Goal: Information Seeking & Learning: Learn about a topic

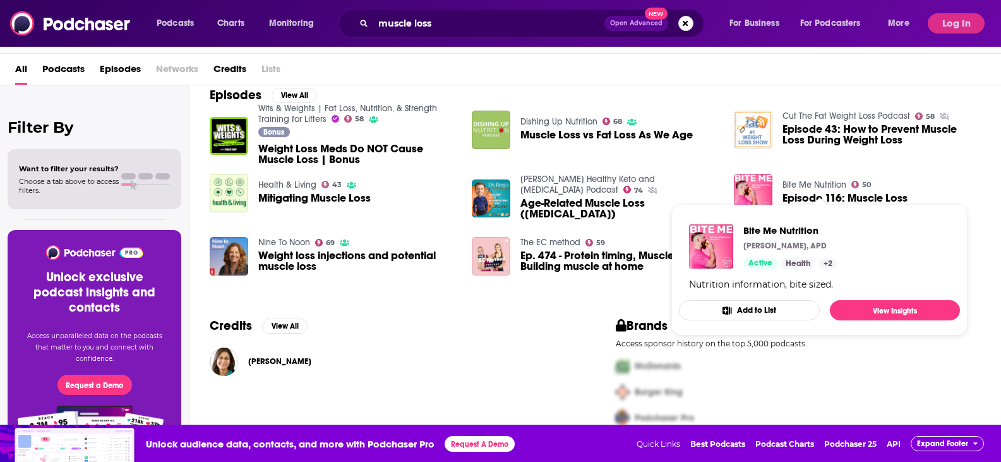
scroll to position [38, 0]
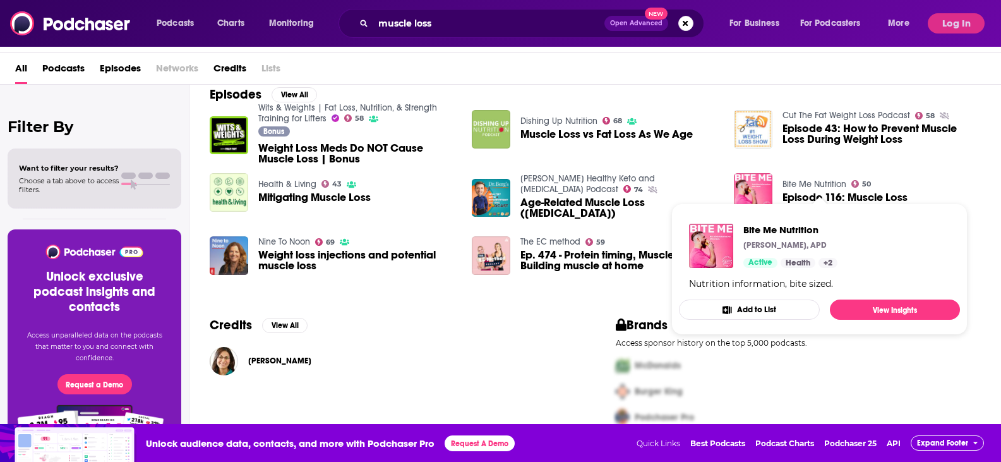
click at [832, 183] on link "Bite Me Nutrition" at bounding box center [814, 184] width 64 height 11
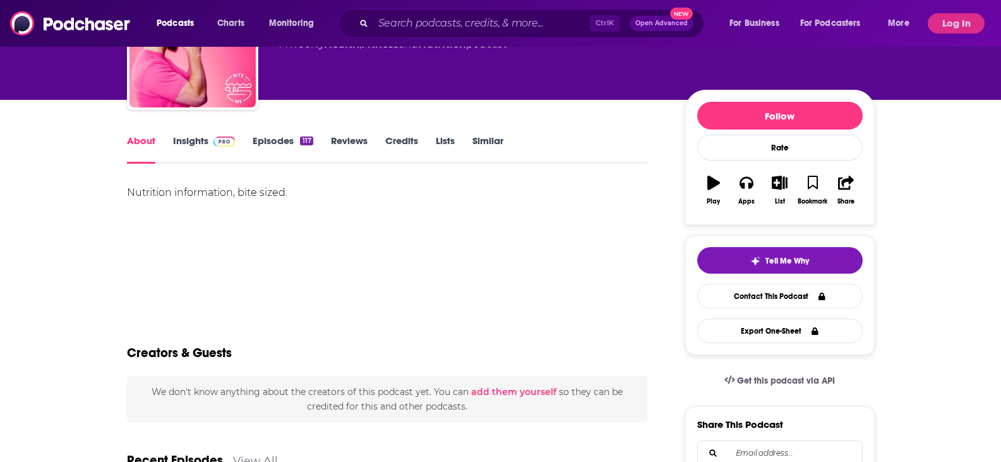
scroll to position [63, 0]
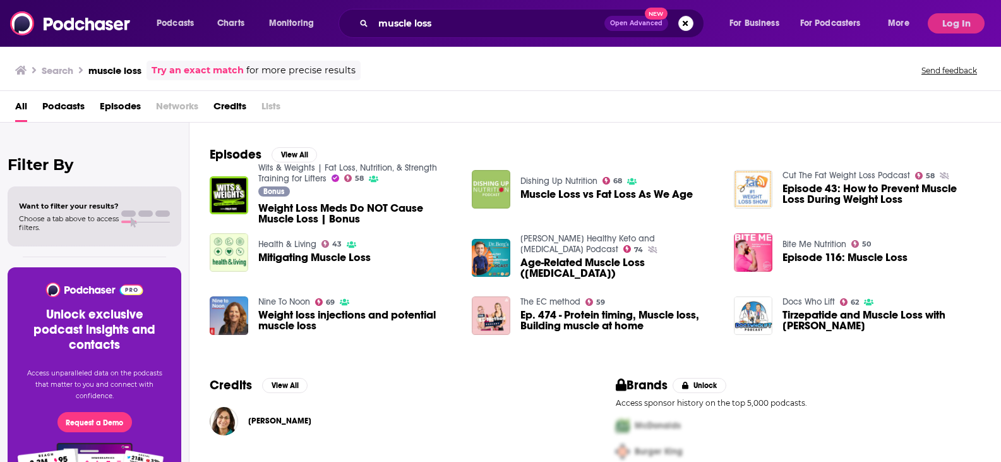
scroll to position [210, 0]
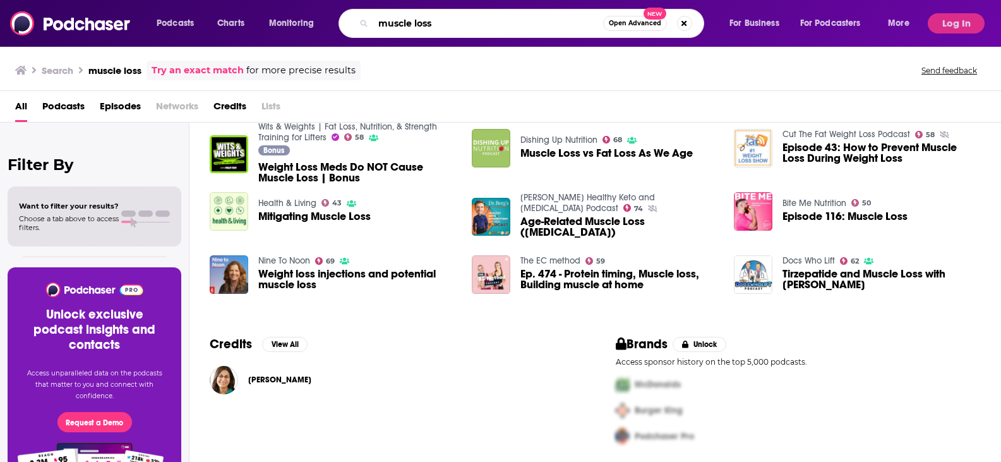
click at [472, 19] on input "muscle loss" at bounding box center [488, 23] width 230 height 20
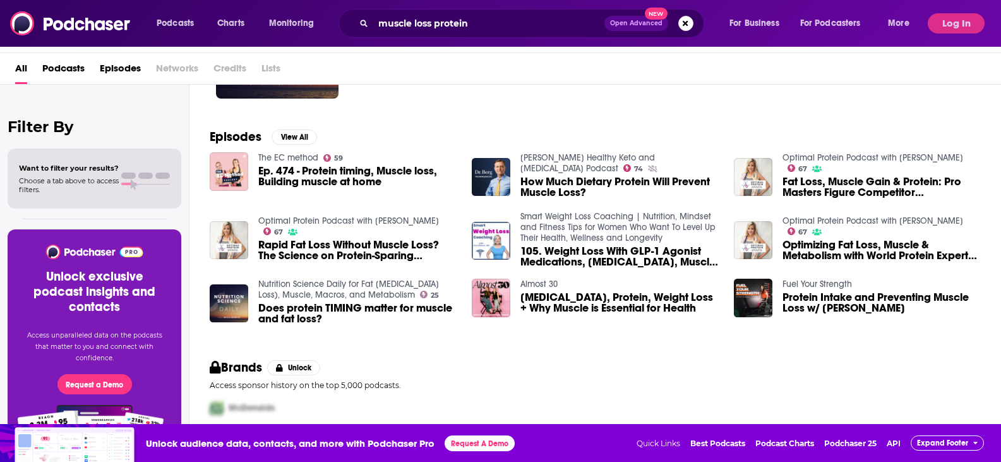
scroll to position [210, 0]
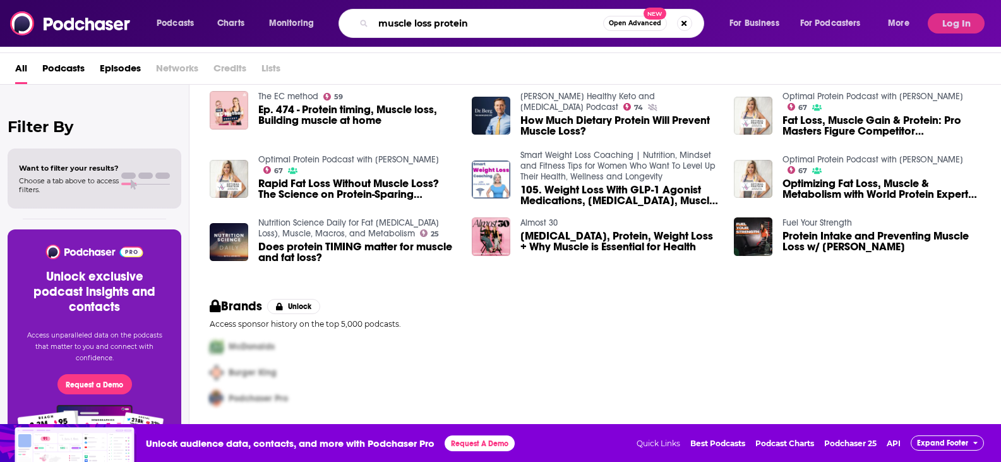
drag, startPoint x: 487, startPoint y: 24, endPoint x: 375, endPoint y: 23, distance: 112.4
click at [375, 23] on input "muscle loss protein" at bounding box center [488, 23] width 230 height 20
type input "prevent muscle loss"
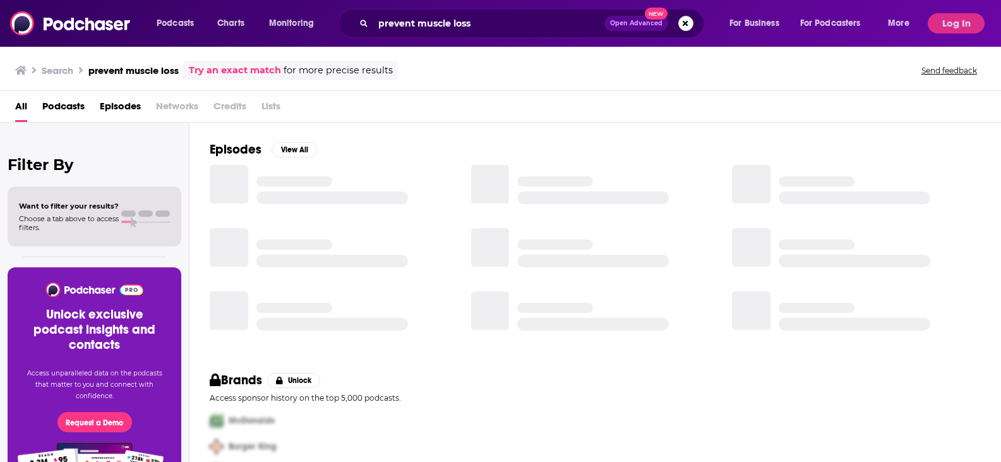
scroll to position [210, 0]
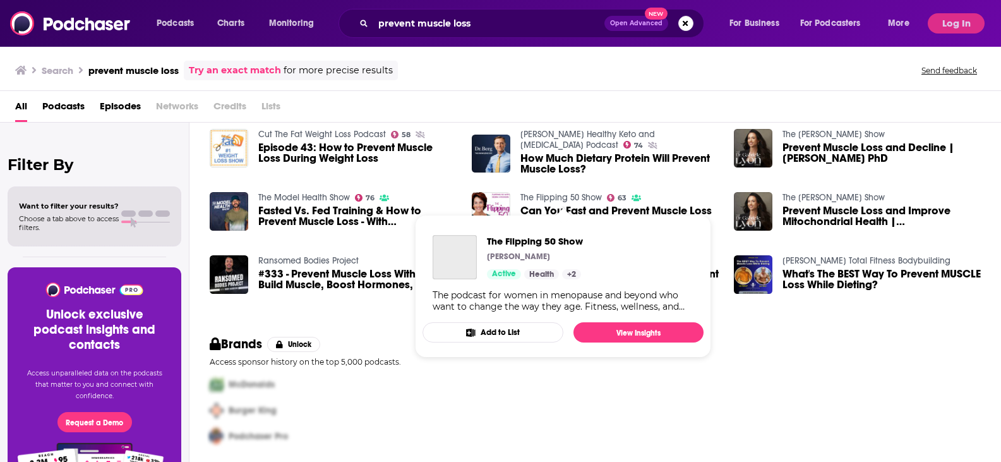
click at [564, 196] on link "The Flipping 50 Show" at bounding box center [560, 197] width 81 height 11
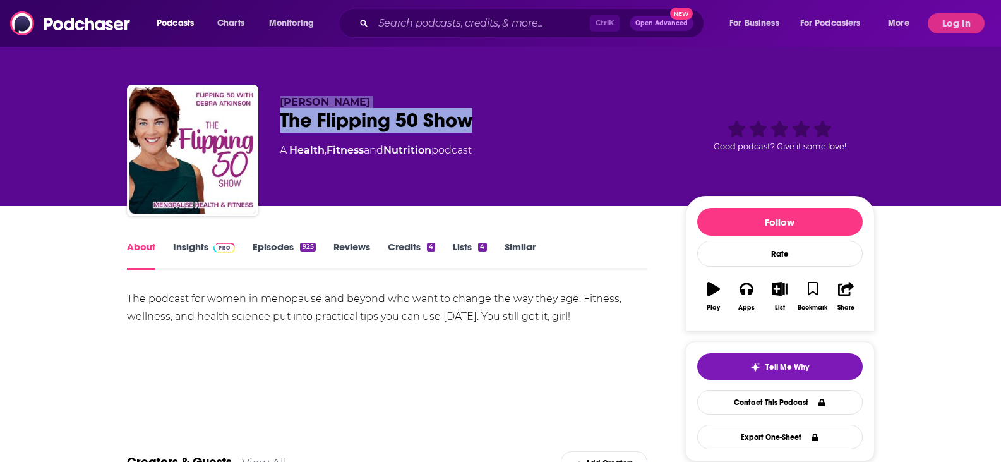
drag, startPoint x: 496, startPoint y: 111, endPoint x: 287, endPoint y: 96, distance: 209.5
click at [287, 96] on div "[PERSON_NAME] The Flipping 50 Show A Health , Fitness and Nutrition podcast" at bounding box center [472, 146] width 385 height 101
copy div "[PERSON_NAME] The Flipping 50 Show"
click at [193, 246] on link "Insights" at bounding box center [204, 255] width 63 height 29
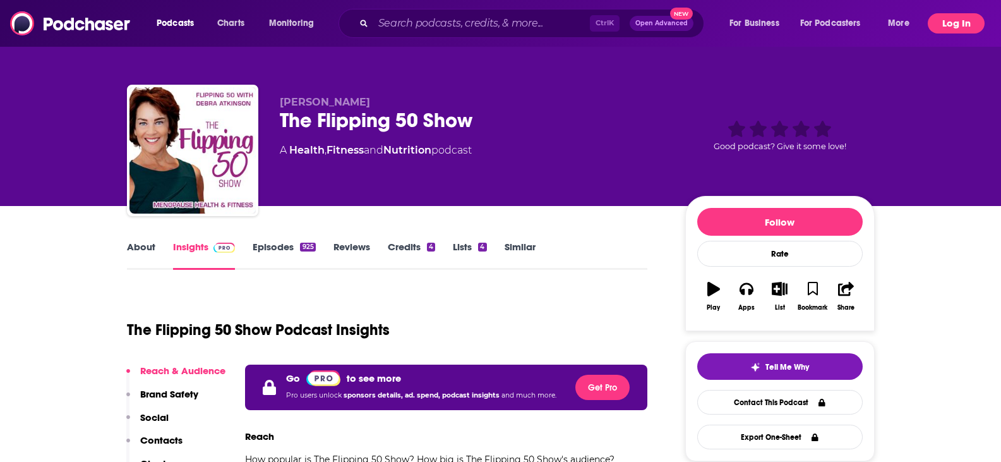
click at [951, 16] on button "Log In" at bounding box center [956, 23] width 57 height 20
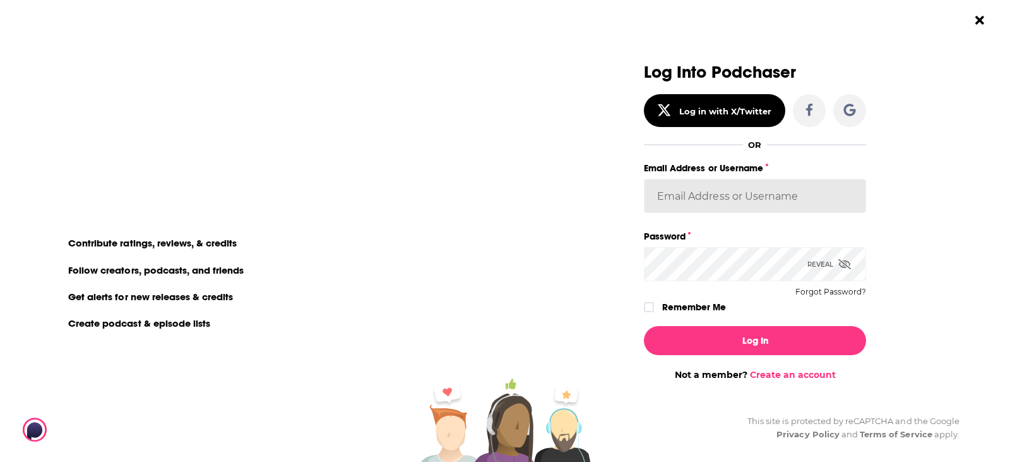
type input "LizDVictoryBelt"
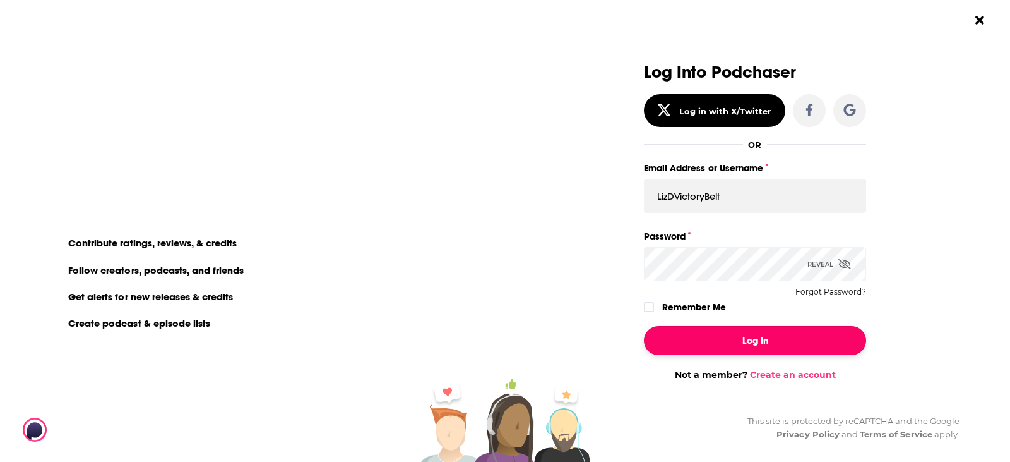
click at [695, 332] on button "Log In" at bounding box center [755, 340] width 222 height 29
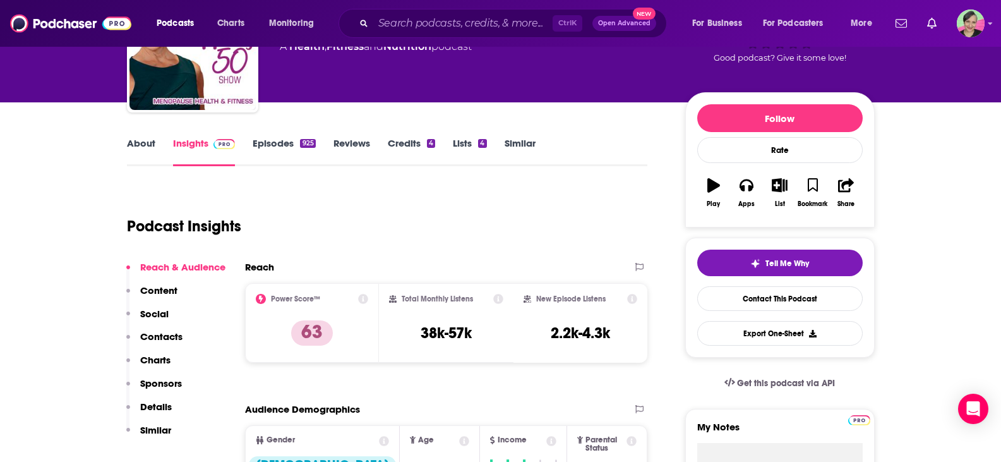
scroll to position [126, 0]
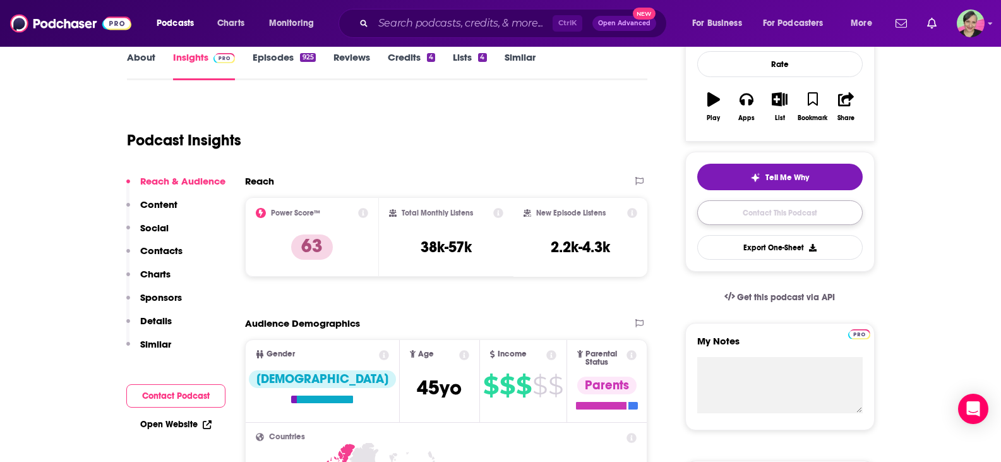
click at [797, 216] on link "Contact This Podcast" at bounding box center [779, 212] width 165 height 25
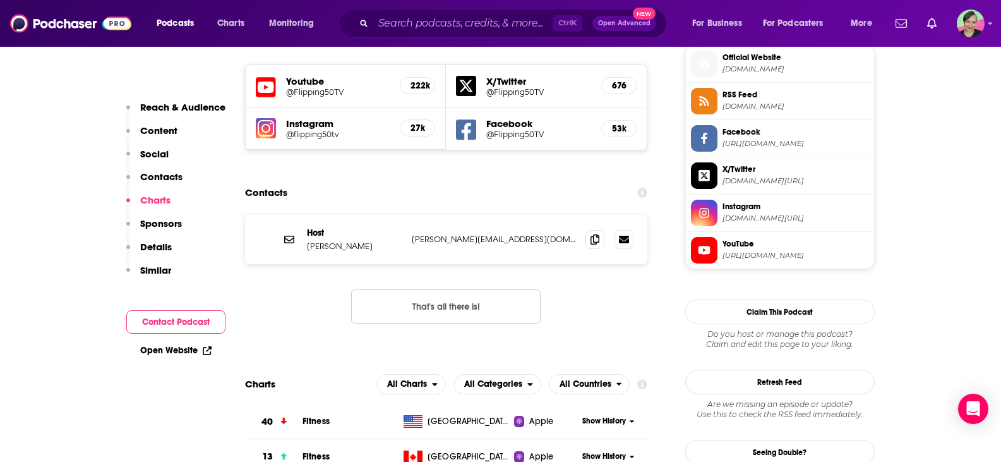
scroll to position [1132, 0]
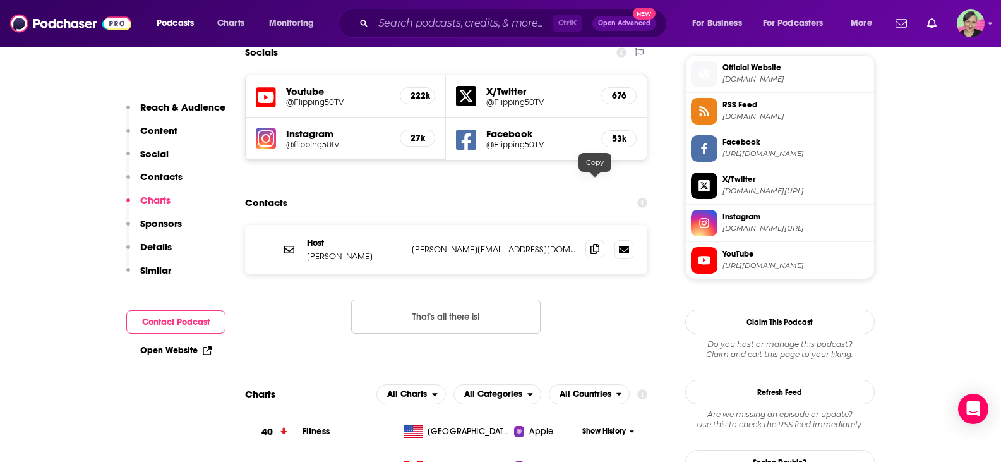
click at [600, 239] on span at bounding box center [594, 248] width 19 height 19
click at [450, 25] on input "Search podcasts, credits, & more..." at bounding box center [462, 23] width 179 height 20
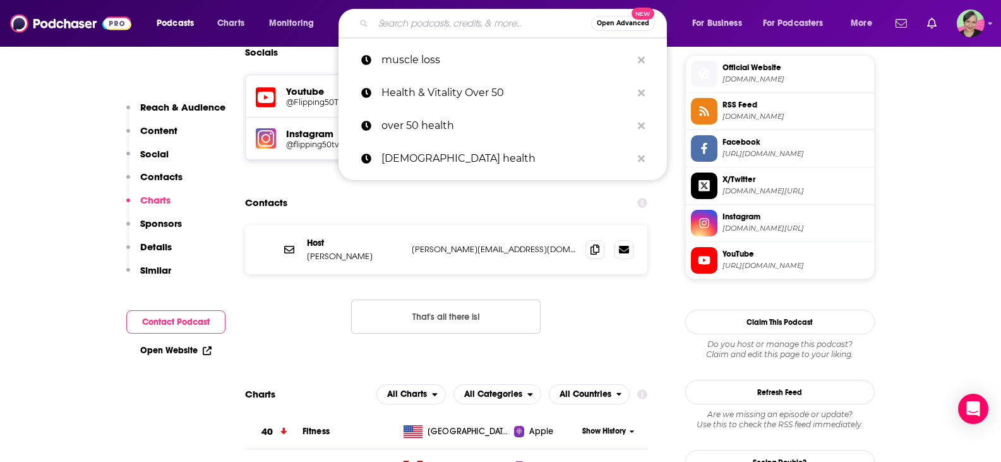
paste input "The Over 50 Health & Wellness Podcast"
type input "The Over 50 Health & Wellness Podcast"
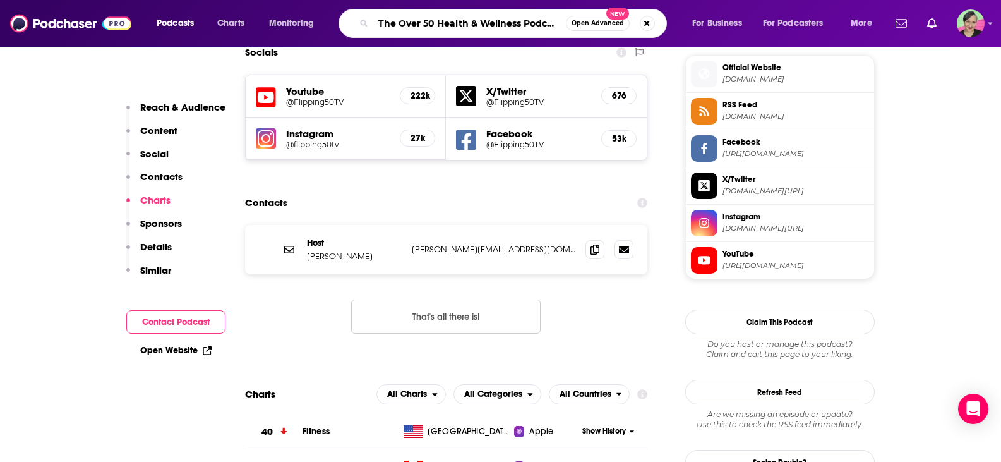
scroll to position [0, 1]
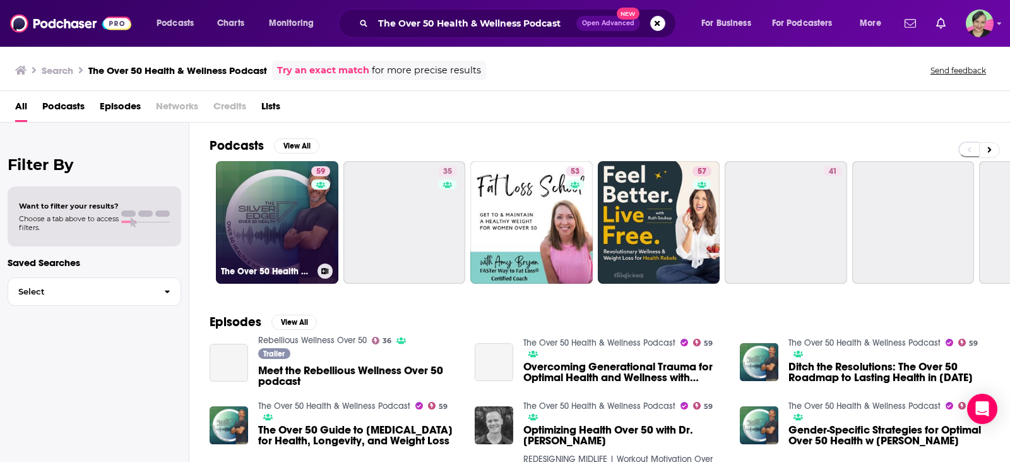
click at [261, 191] on link "59 The Over 50 Health & Wellness Podcast" at bounding box center [277, 222] width 122 height 122
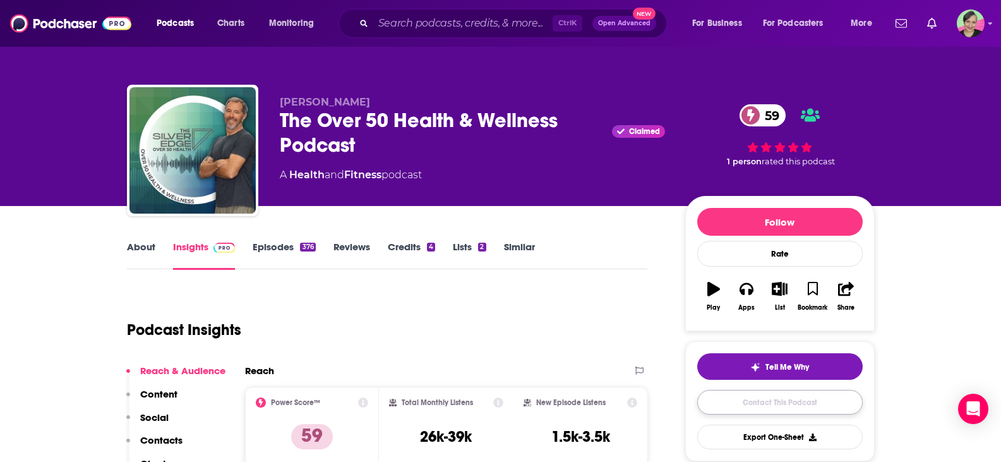
click at [796, 390] on link "Contact This Podcast" at bounding box center [779, 402] width 165 height 25
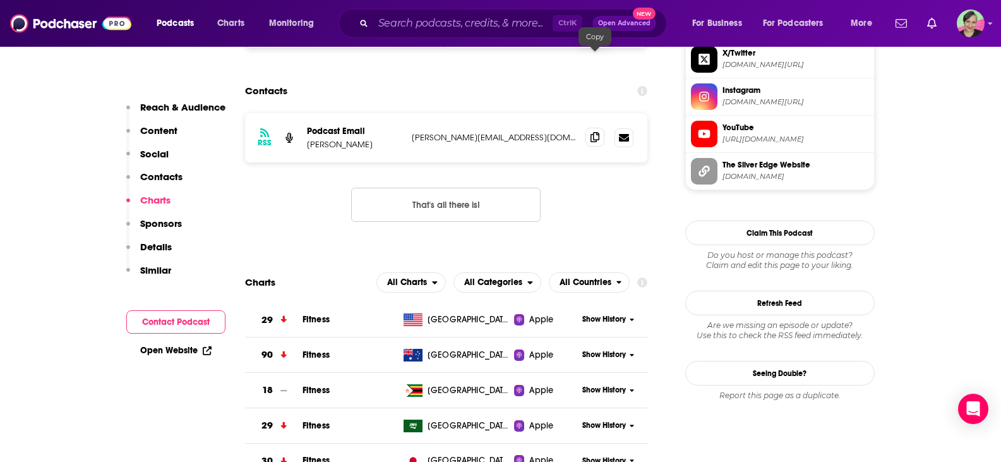
click at [598, 132] on icon at bounding box center [594, 137] width 9 height 10
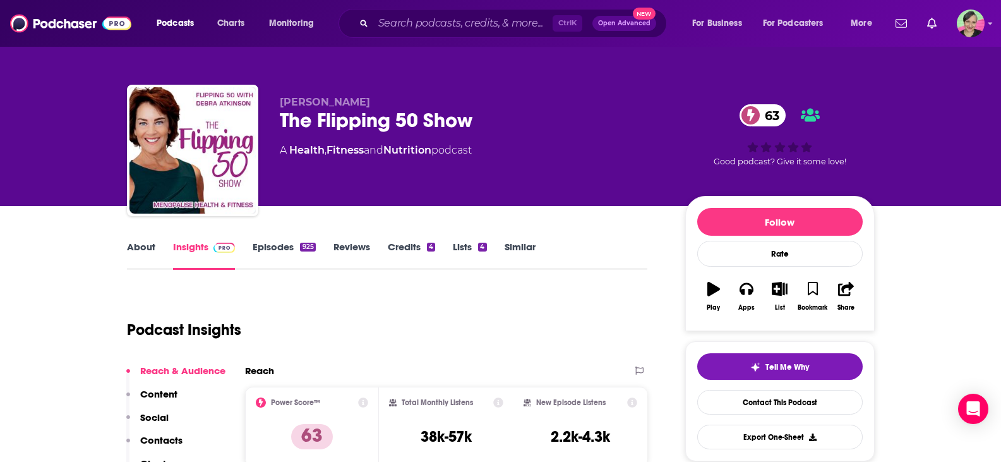
click at [515, 244] on link "Similar" at bounding box center [519, 255] width 31 height 29
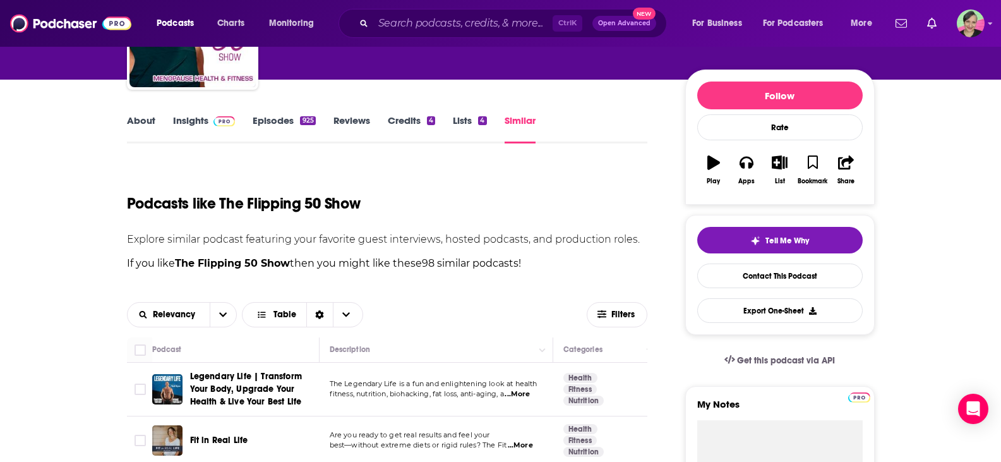
scroll to position [316, 0]
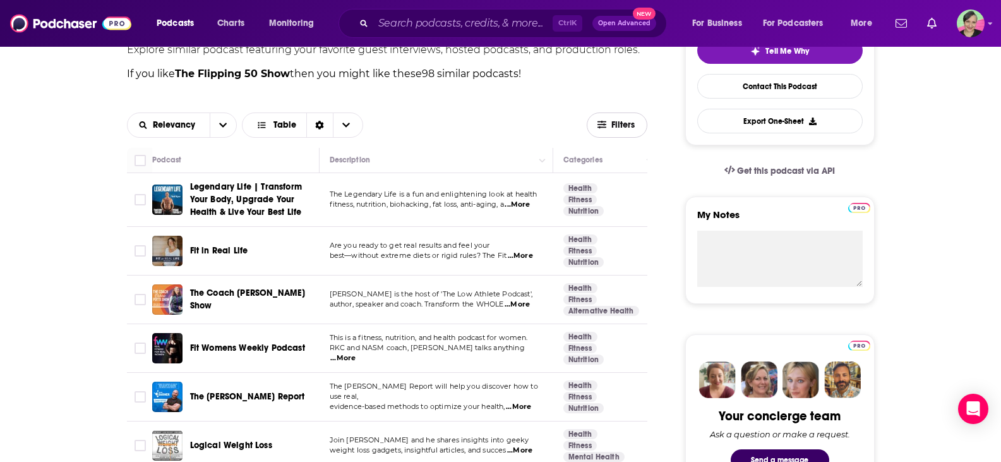
click at [621, 124] on span "Filters" at bounding box center [623, 125] width 25 height 9
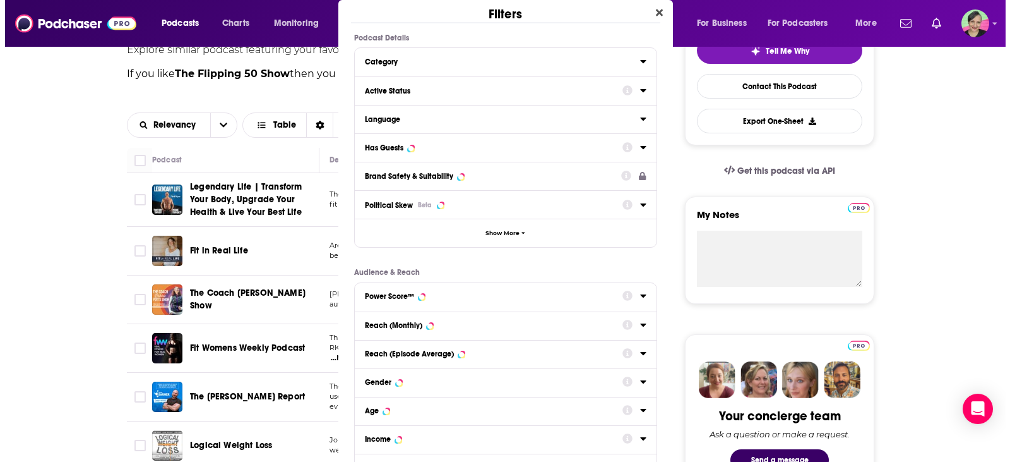
scroll to position [0, 0]
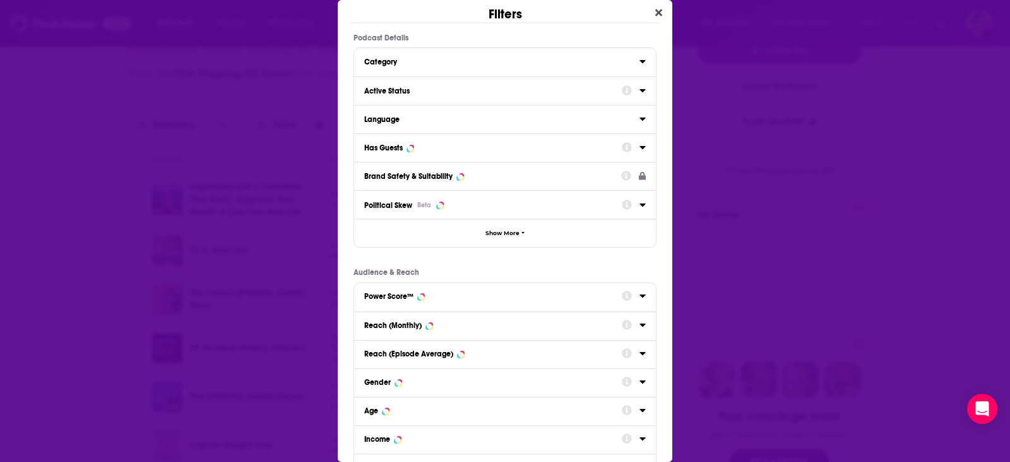
drag, startPoint x: 407, startPoint y: 96, endPoint x: 656, endPoint y: 105, distance: 249.6
click at [407, 95] on button "Active Status" at bounding box center [493, 90] width 258 height 16
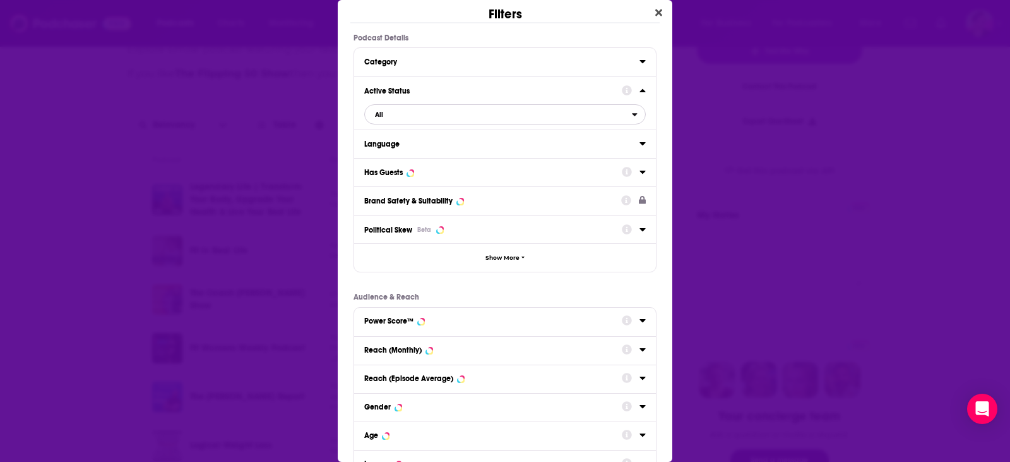
click at [376, 121] on span "All" at bounding box center [498, 114] width 267 height 16
click at [385, 155] on span "Active" at bounding box center [440, 155] width 138 height 7
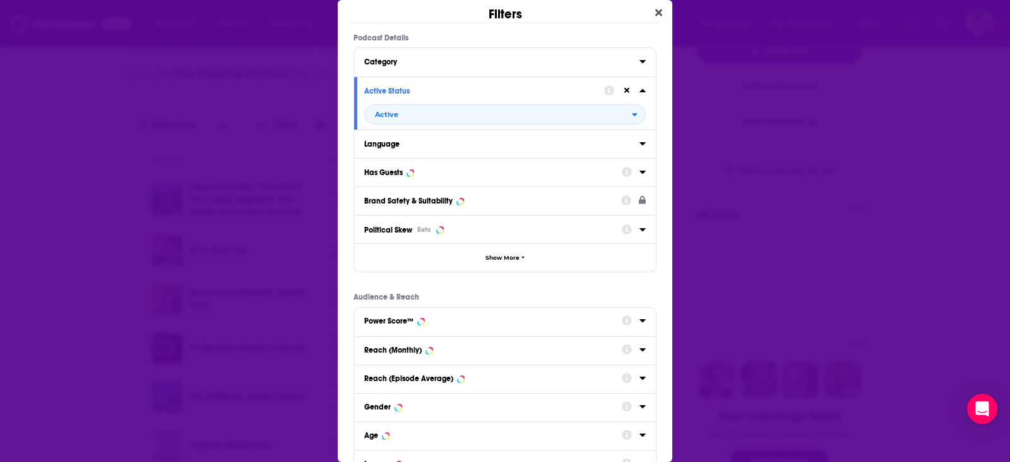
click at [407, 172] on div "Has Guests" at bounding box center [488, 172] width 249 height 9
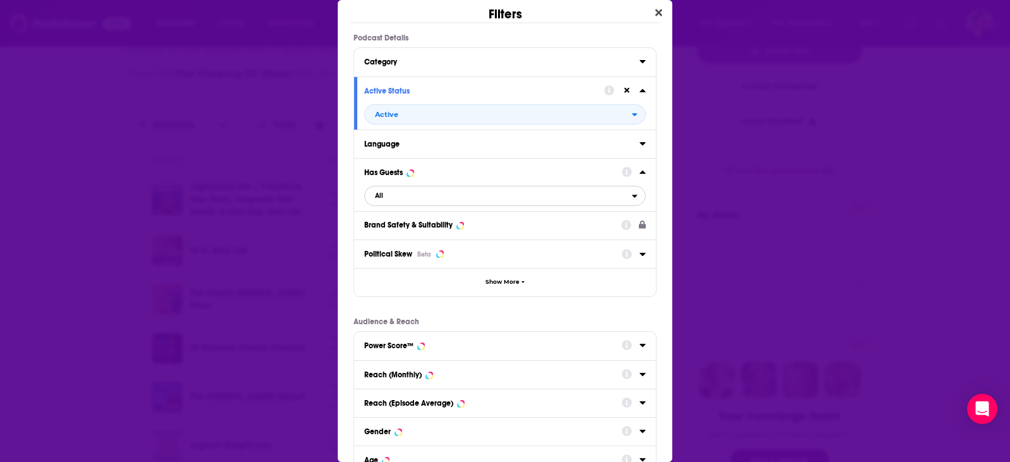
click at [383, 197] on span "All" at bounding box center [498, 196] width 267 height 16
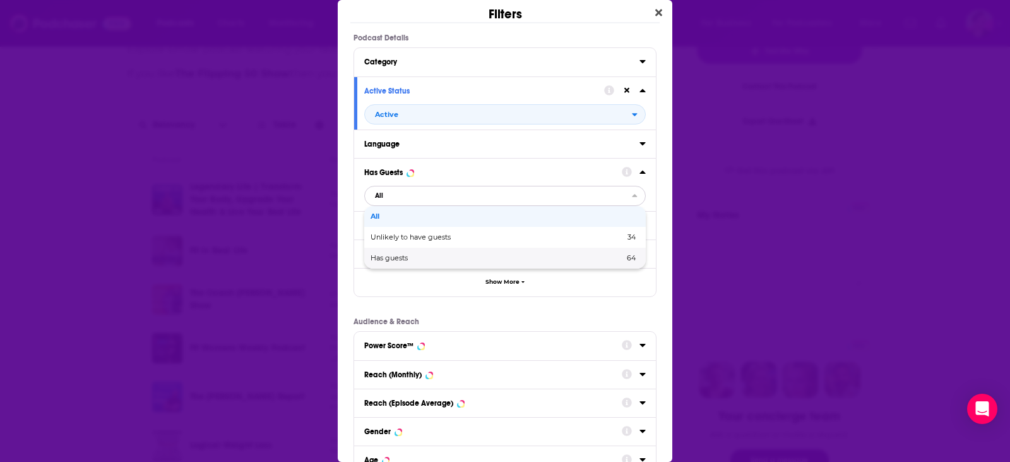
click at [395, 255] on span "Has guests" at bounding box center [443, 257] width 145 height 7
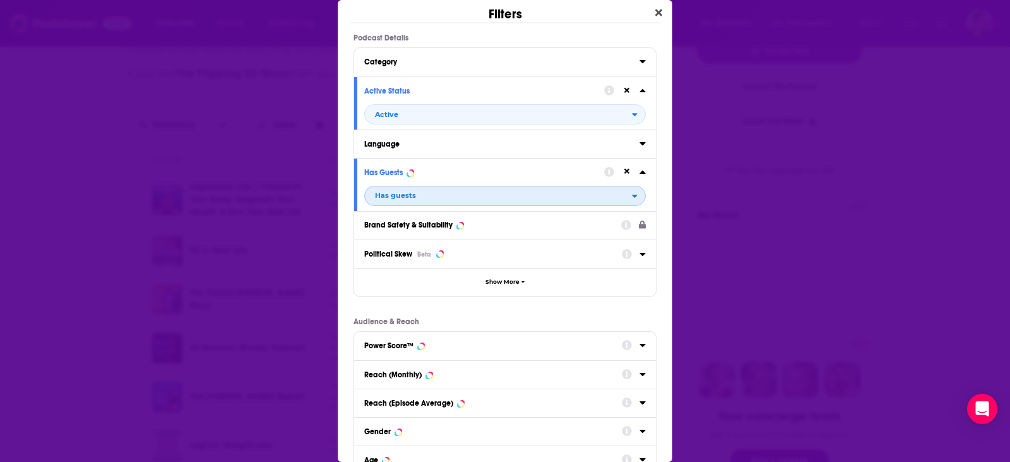
scroll to position [63, 0]
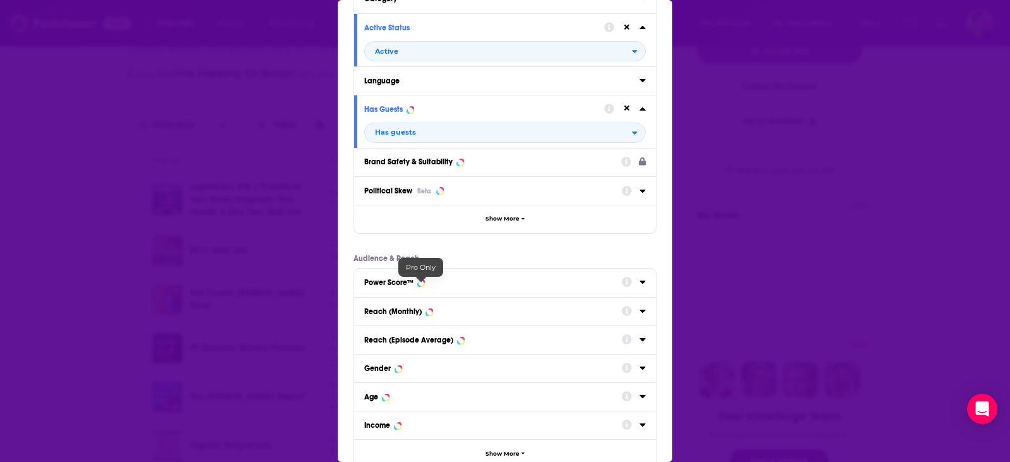
drag, startPoint x: 420, startPoint y: 283, endPoint x: 437, endPoint y: 289, distance: 18.0
click at [420, 282] on div "Dialog" at bounding box center [421, 282] width 5 height 5
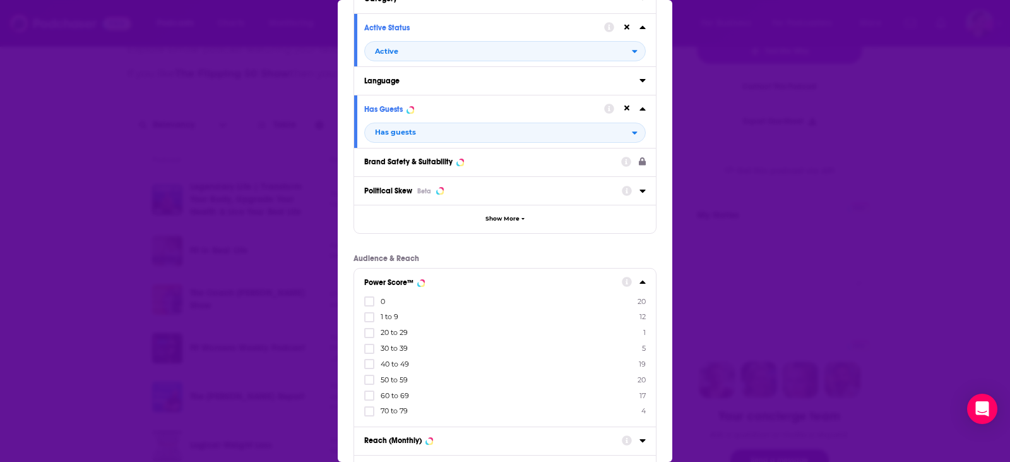
scroll to position [126, 0]
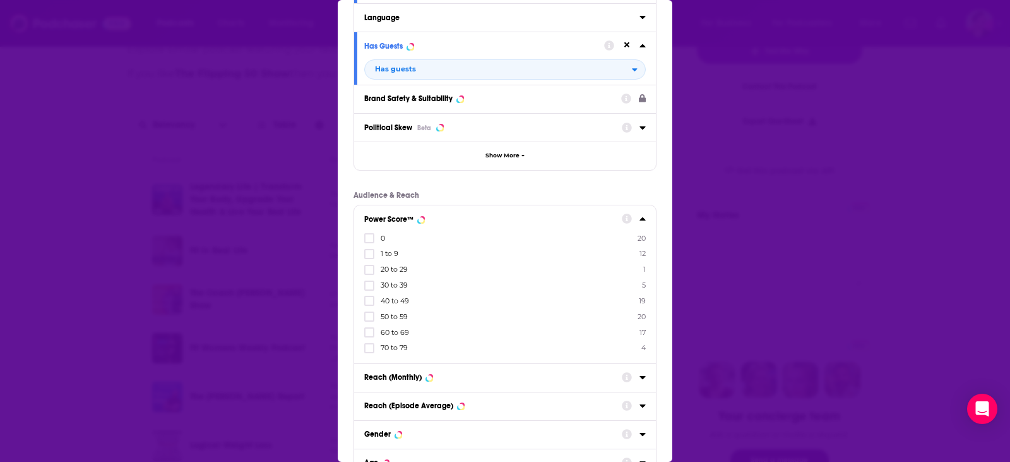
click at [411, 350] on label "70 to 79 4" at bounding box center [505, 347] width 282 height 11
click at [369, 352] on input "multiSelectOption-70-7" at bounding box center [369, 352] width 0 height 0
click at [400, 348] on span "60 to 69" at bounding box center [395, 347] width 28 height 9
click at [369, 352] on input "multiSelectOption-60-7" at bounding box center [369, 352] width 0 height 0
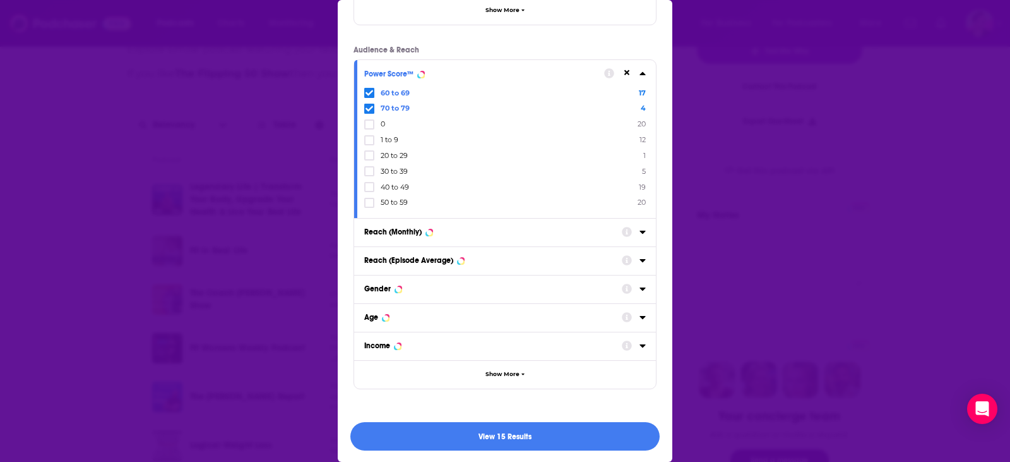
scroll to position [273, 0]
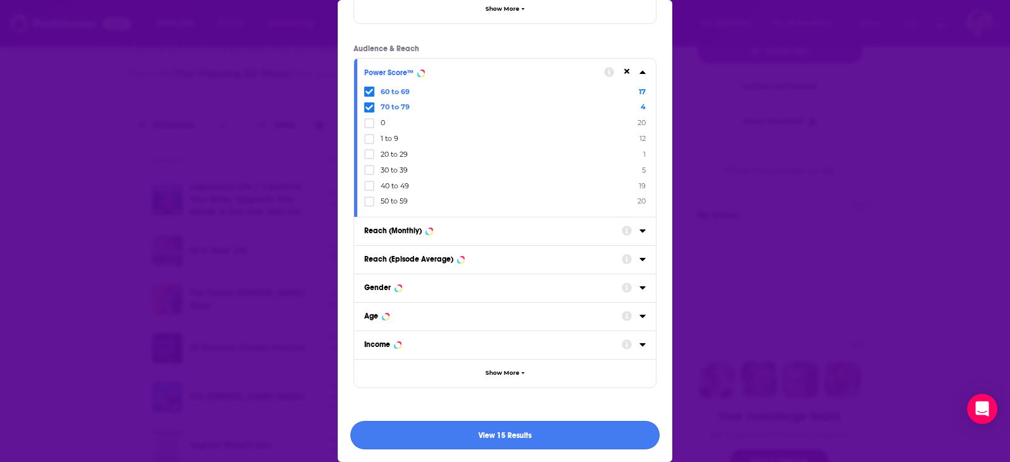
click at [513, 429] on button "View 15 Results" at bounding box center [504, 435] width 309 height 28
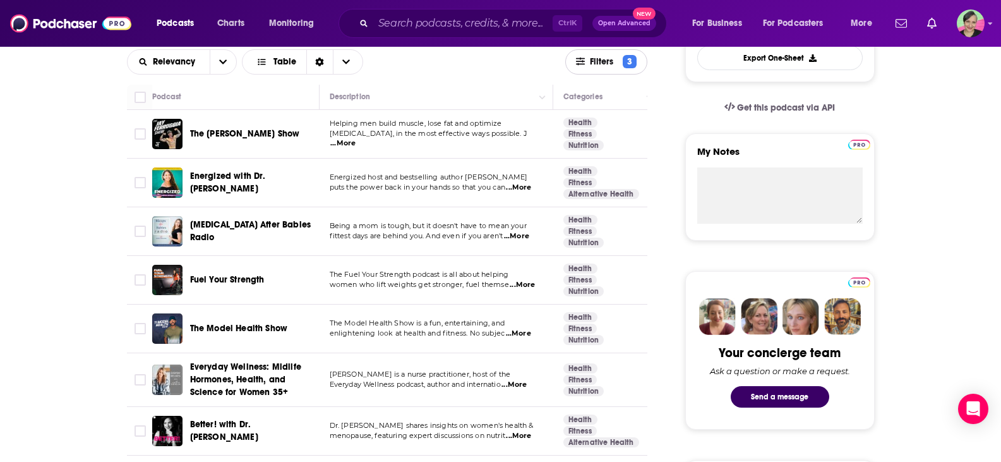
scroll to position [442, 0]
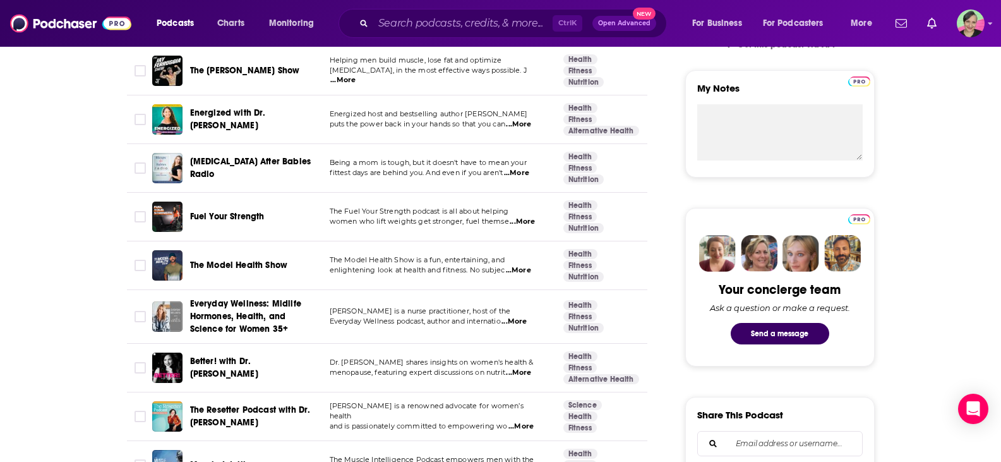
click at [523, 222] on span "...More" at bounding box center [522, 222] width 25 height 10
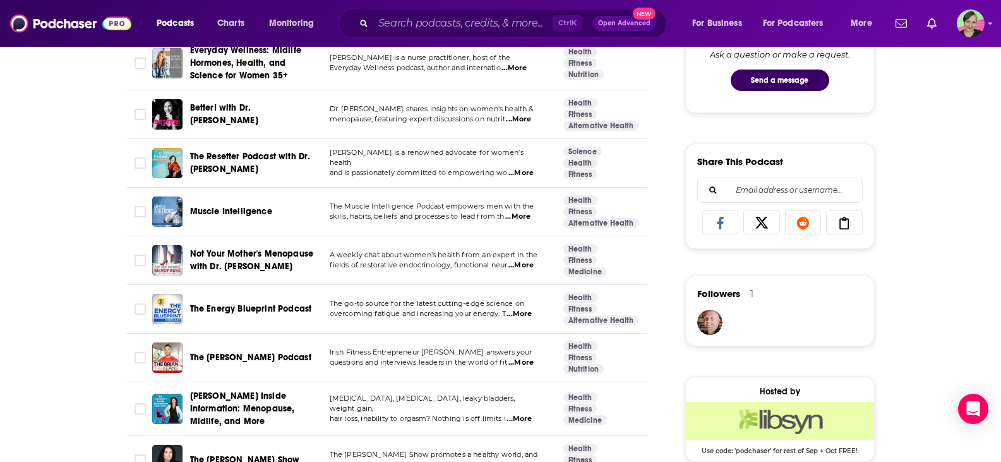
scroll to position [695, 0]
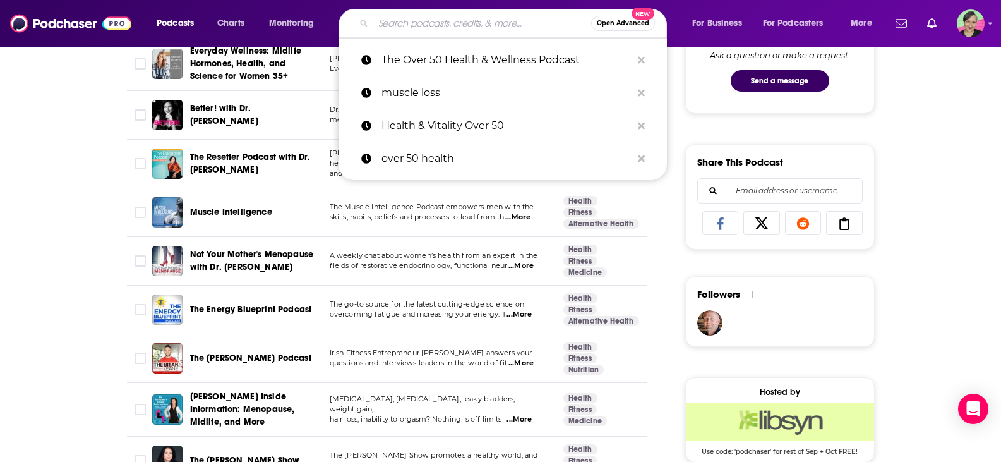
click at [486, 13] on div "Open Advanced New" at bounding box center [502, 23] width 328 height 29
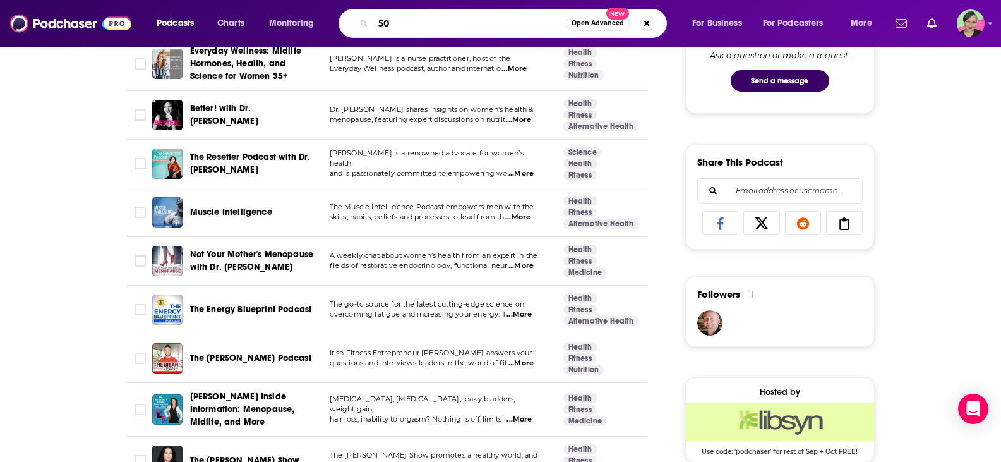
type input "5"
type input "[DEMOGRAPHIC_DATA] nutrition"
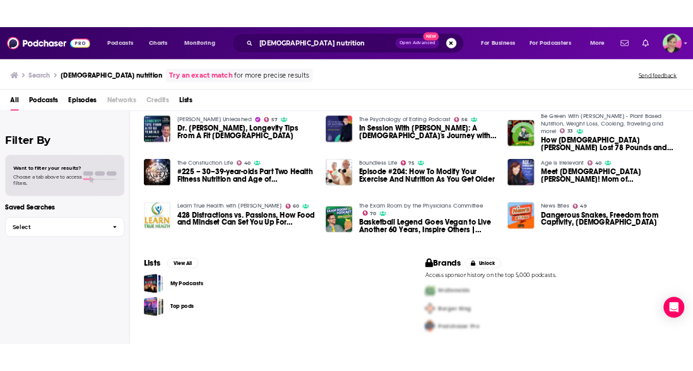
scroll to position [210, 0]
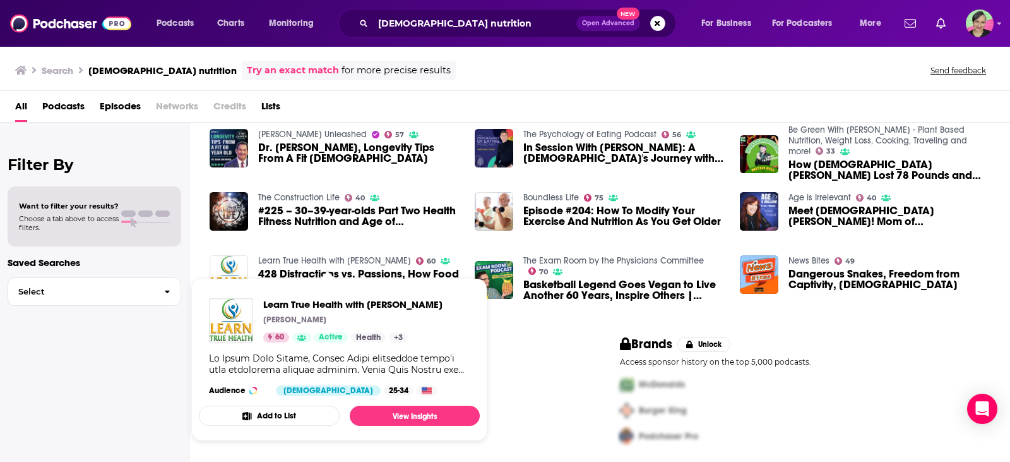
click at [355, 255] on link "Learn True Health with [PERSON_NAME]" at bounding box center [334, 260] width 153 height 11
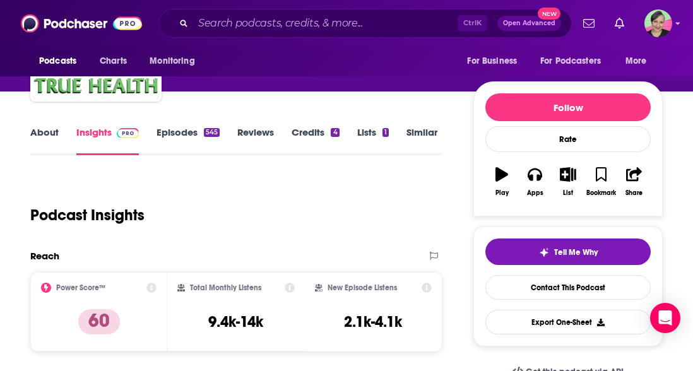
scroll to position [126, 0]
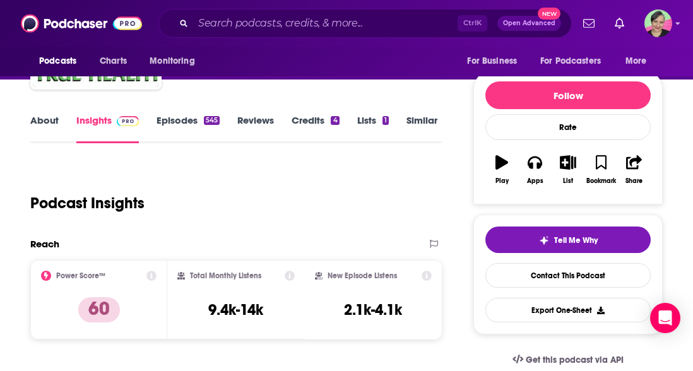
click at [49, 119] on link "About" at bounding box center [44, 128] width 28 height 29
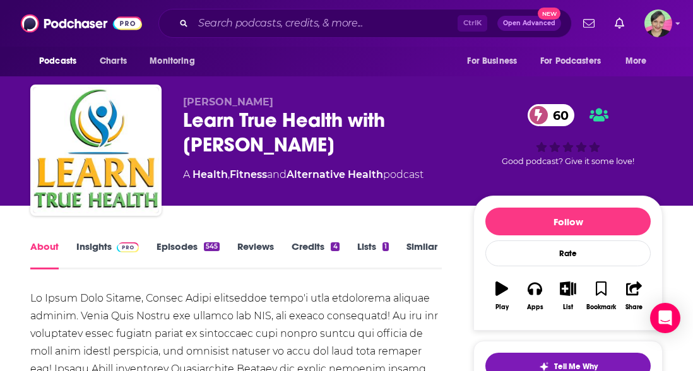
scroll to position [63, 0]
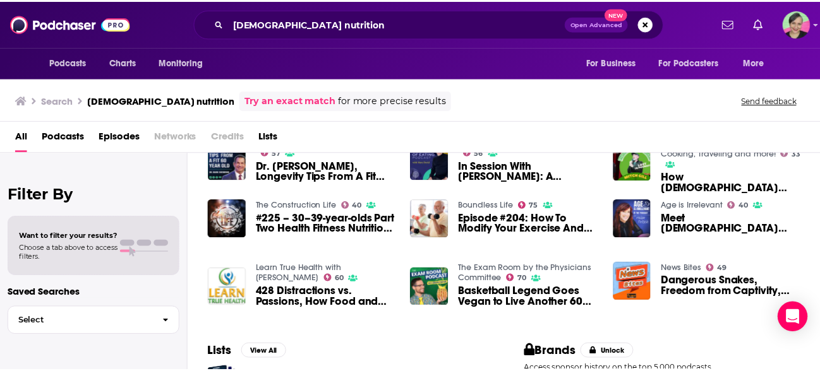
scroll to position [253, 0]
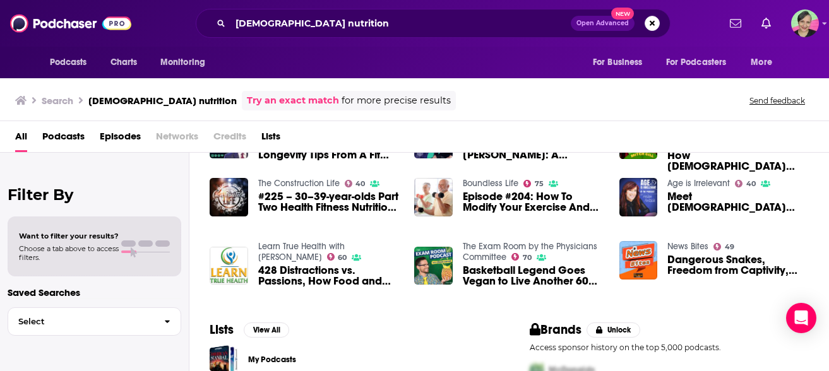
click at [504, 242] on link "The Exam Room by the Physicians Committee" at bounding box center [530, 251] width 134 height 21
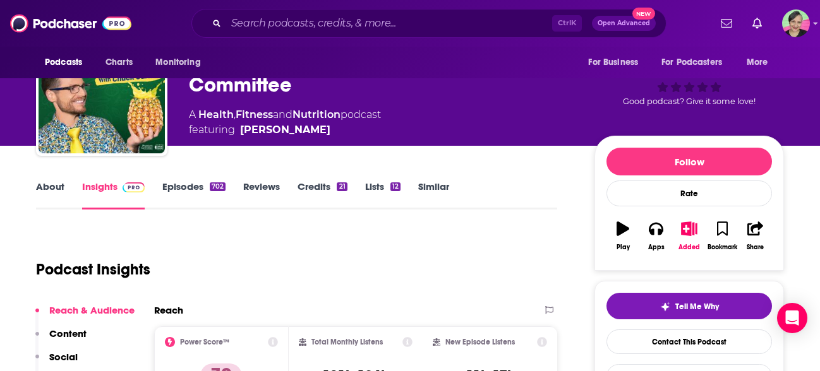
scroll to position [63, 0]
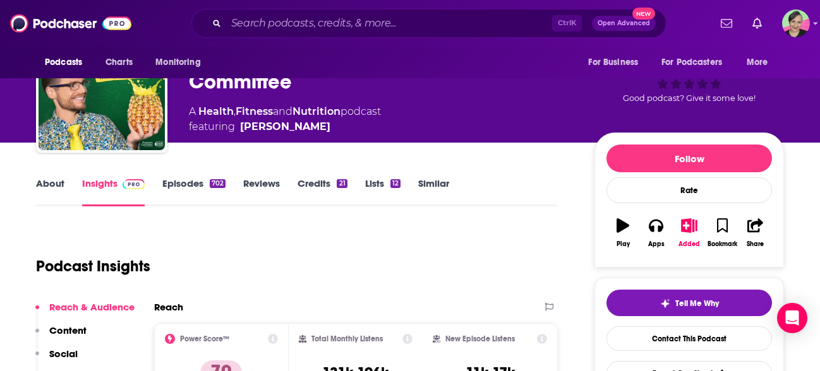
click at [40, 184] on link "About" at bounding box center [50, 191] width 28 height 29
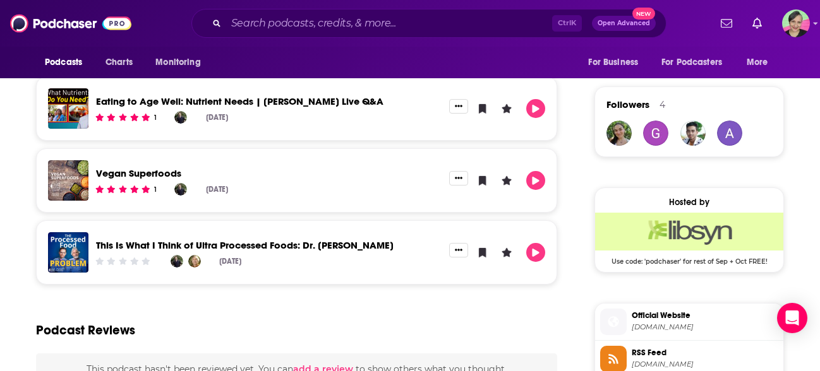
scroll to position [1200, 0]
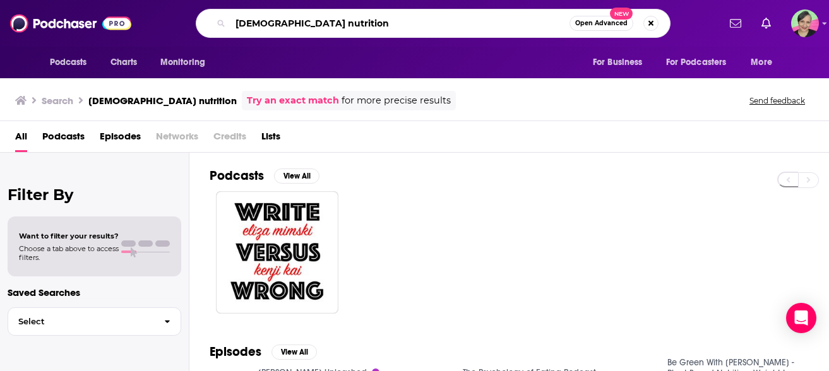
drag, startPoint x: 291, startPoint y: 21, endPoint x: 398, endPoint y: 30, distance: 107.7
click at [398, 30] on input "[DEMOGRAPHIC_DATA] nutrition" at bounding box center [399, 23] width 339 height 20
type input "[DEMOGRAPHIC_DATA] health"
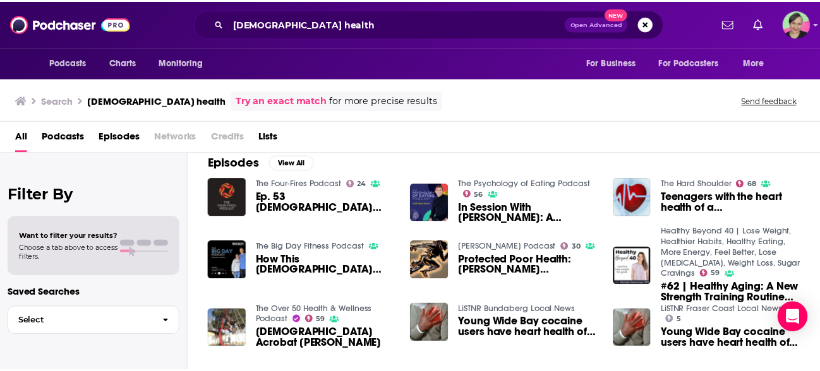
scroll to position [126, 0]
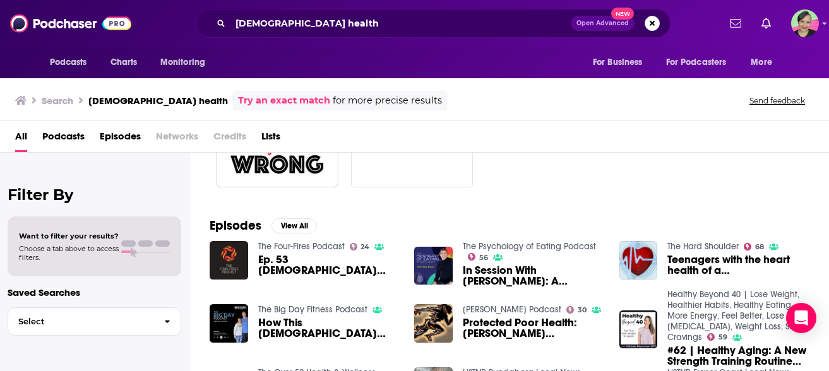
click at [695, 258] on span "Teenagers with the heart health of a [DEMOGRAPHIC_DATA] - are parents to blame?" at bounding box center [737, 264] width 141 height 21
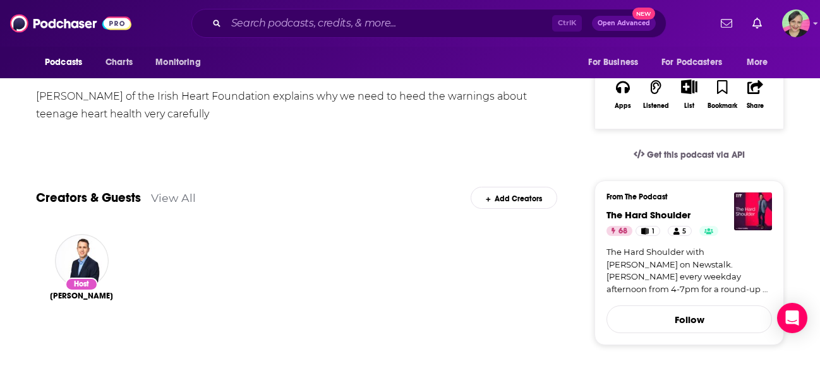
scroll to position [253, 0]
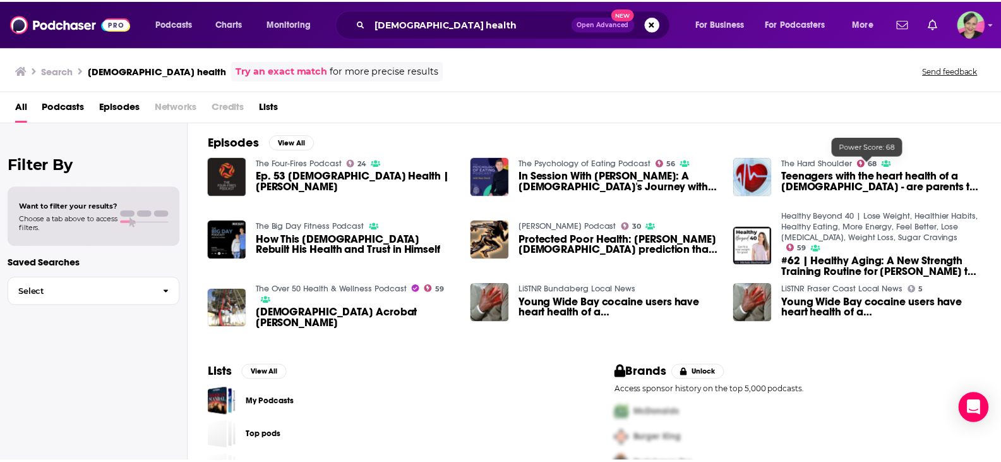
scroll to position [216, 0]
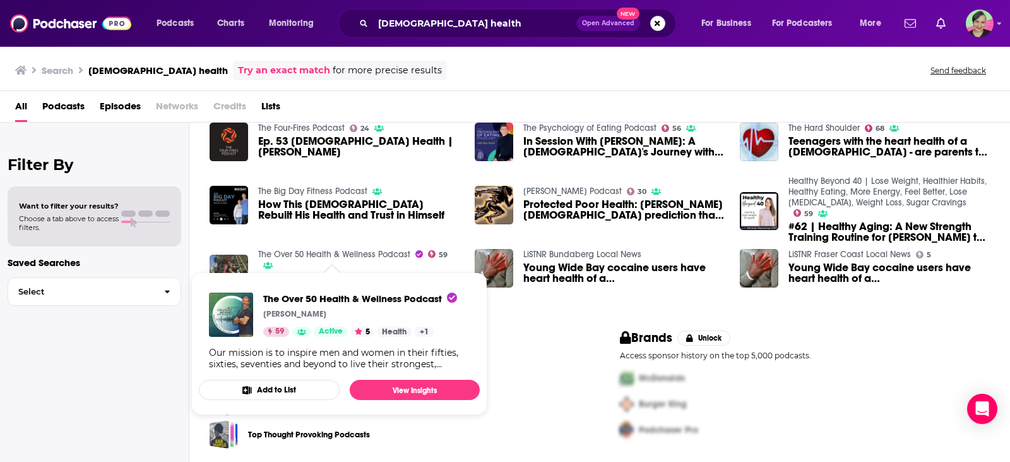
click at [330, 251] on link "The Over 50 Health & Wellness Podcast" at bounding box center [334, 254] width 152 height 11
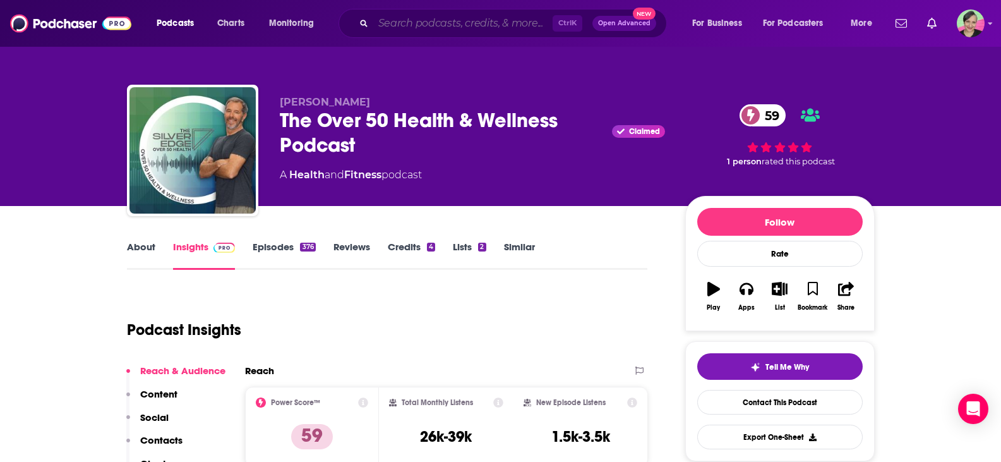
click at [474, 32] on input "Search podcasts, credits, & more..." at bounding box center [462, 23] width 179 height 20
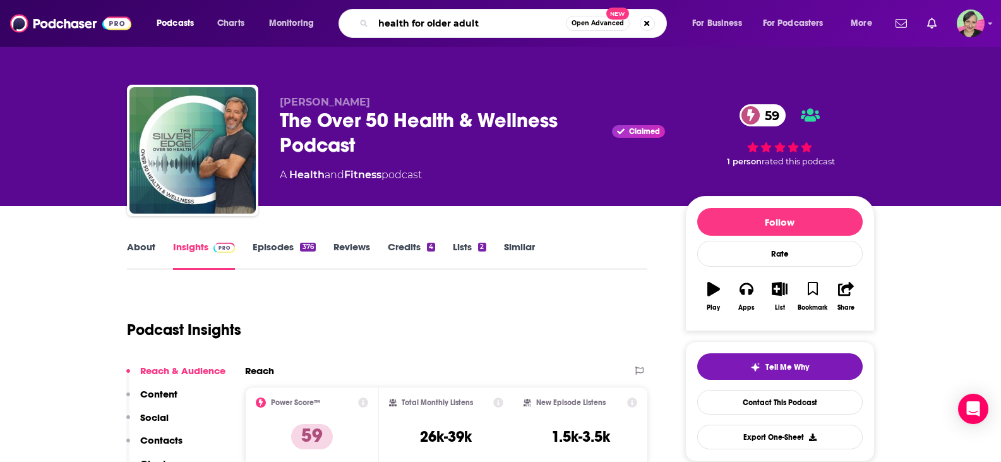
type input "health for older adults"
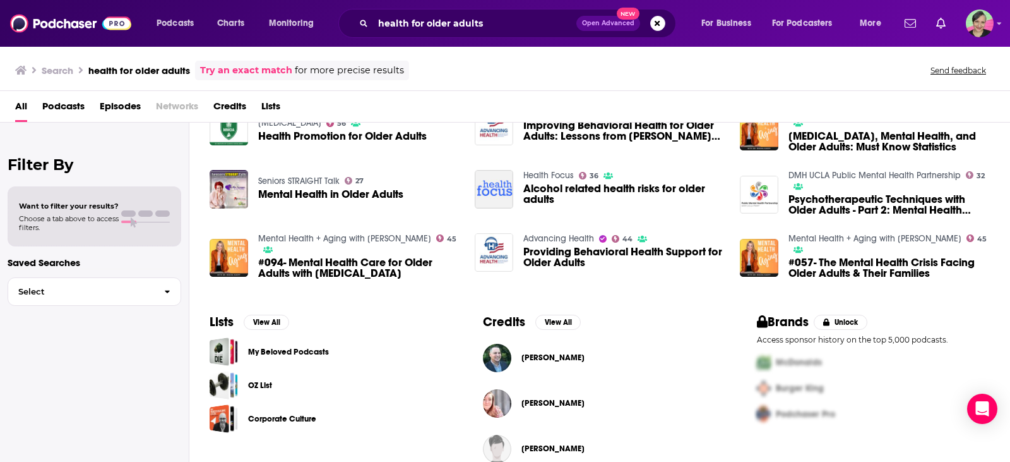
scroll to position [252, 0]
